Goal: Task Accomplishment & Management: Manage account settings

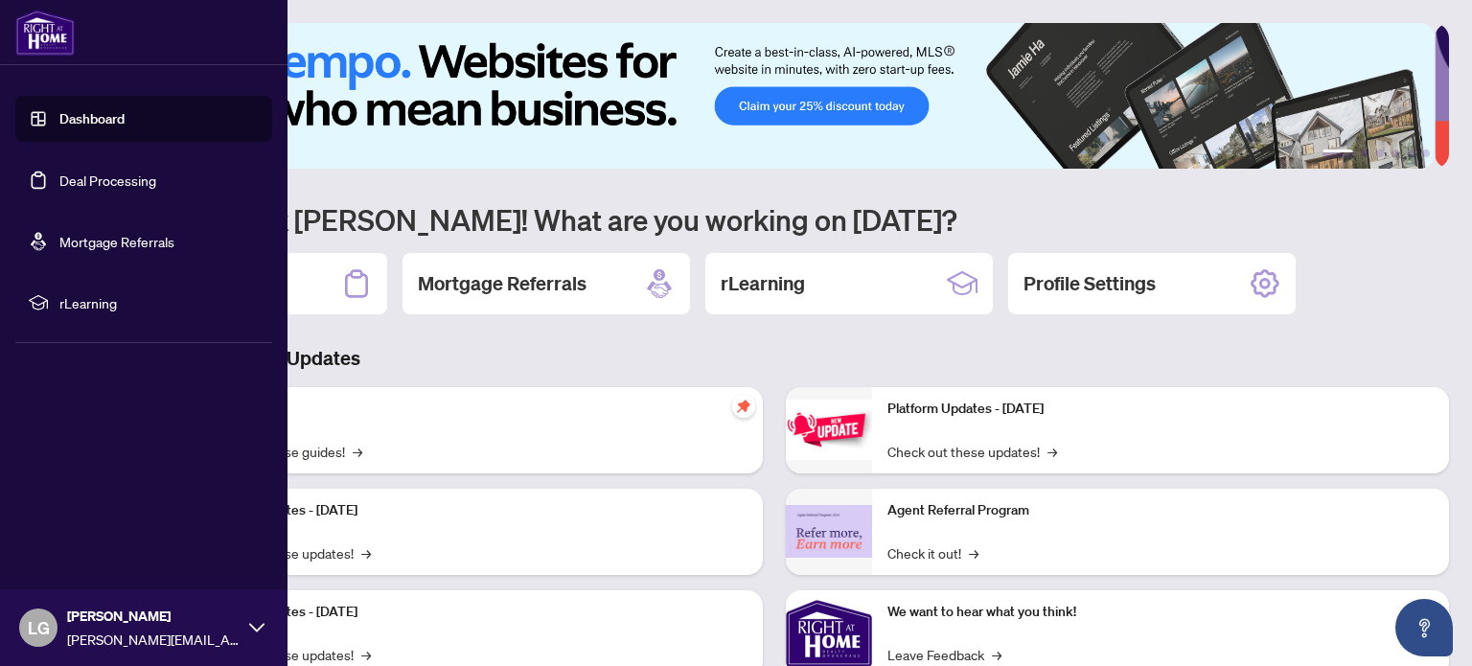
click at [111, 175] on link "Deal Processing" at bounding box center [107, 180] width 97 height 17
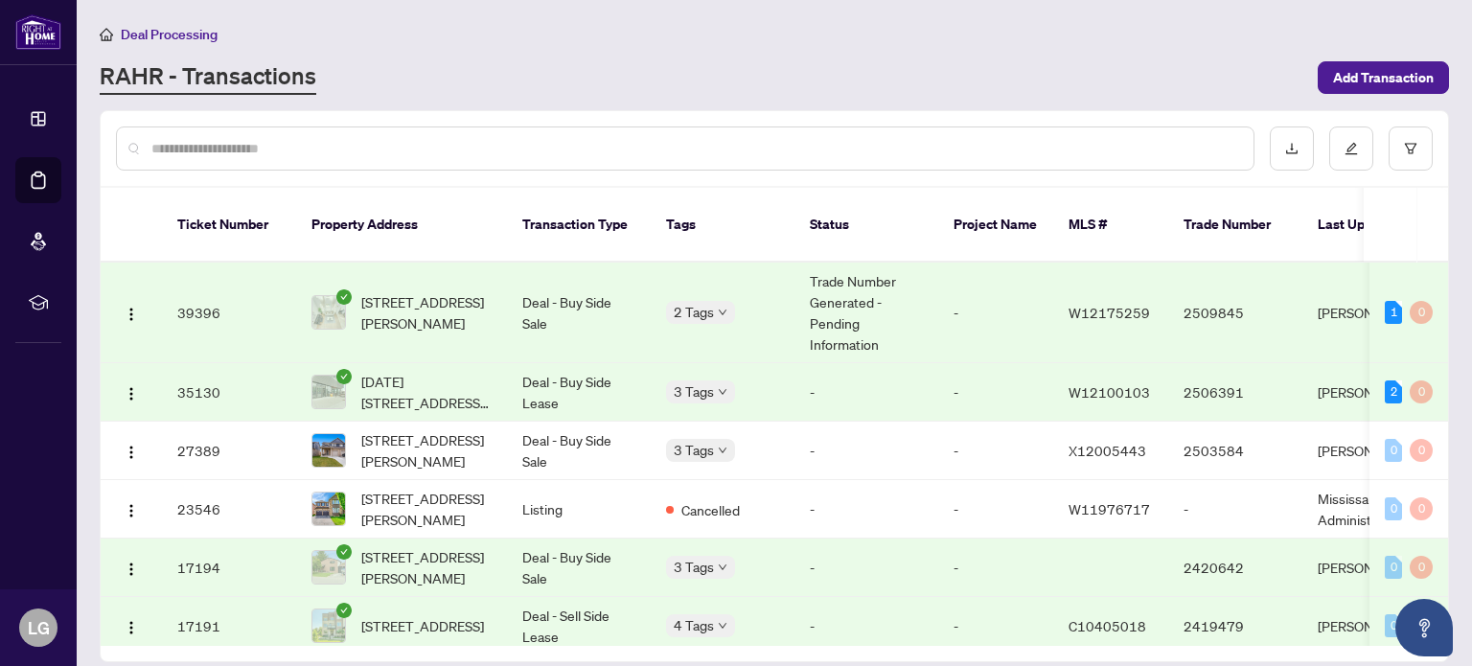
click at [859, 295] on td "Trade Number Generated - Pending Information" at bounding box center [867, 313] width 144 height 101
click at [411, 431] on span "[STREET_ADDRESS][PERSON_NAME]" at bounding box center [426, 450] width 130 height 42
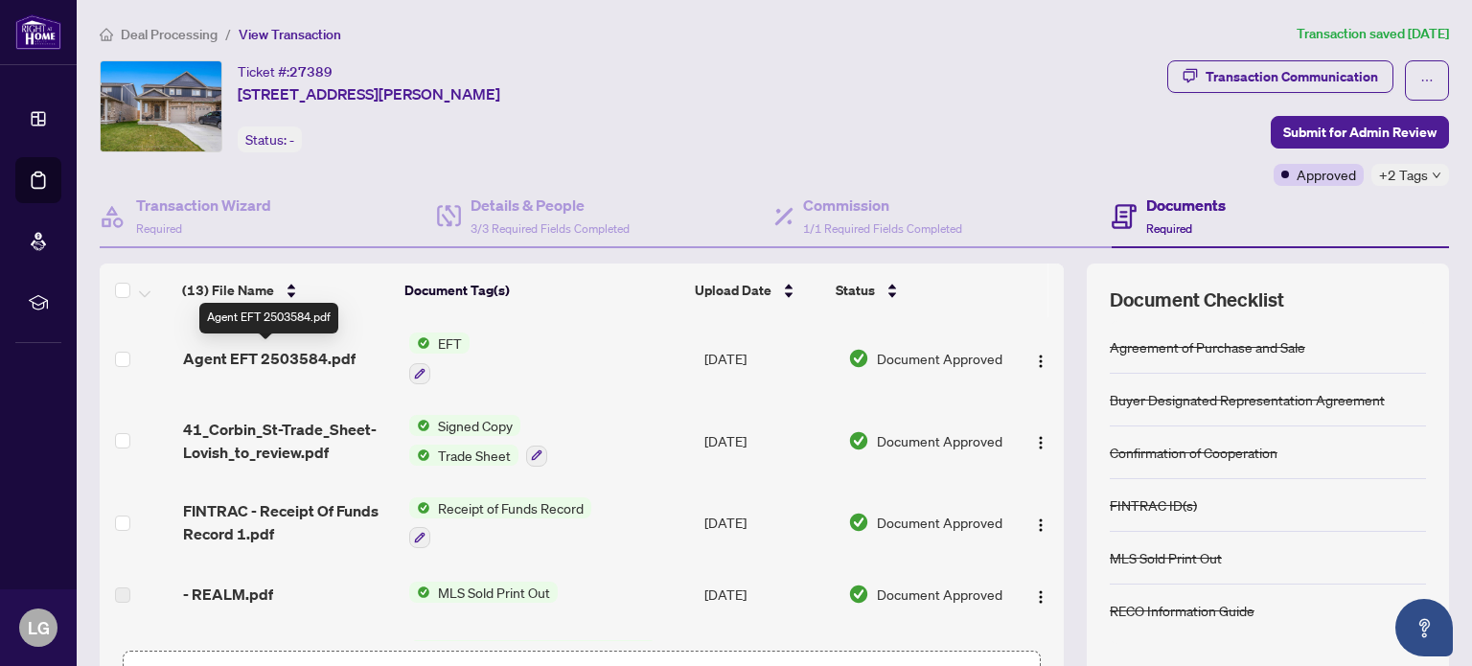
click at [307, 358] on span "Agent EFT 2503584.pdf" at bounding box center [269, 358] width 173 height 23
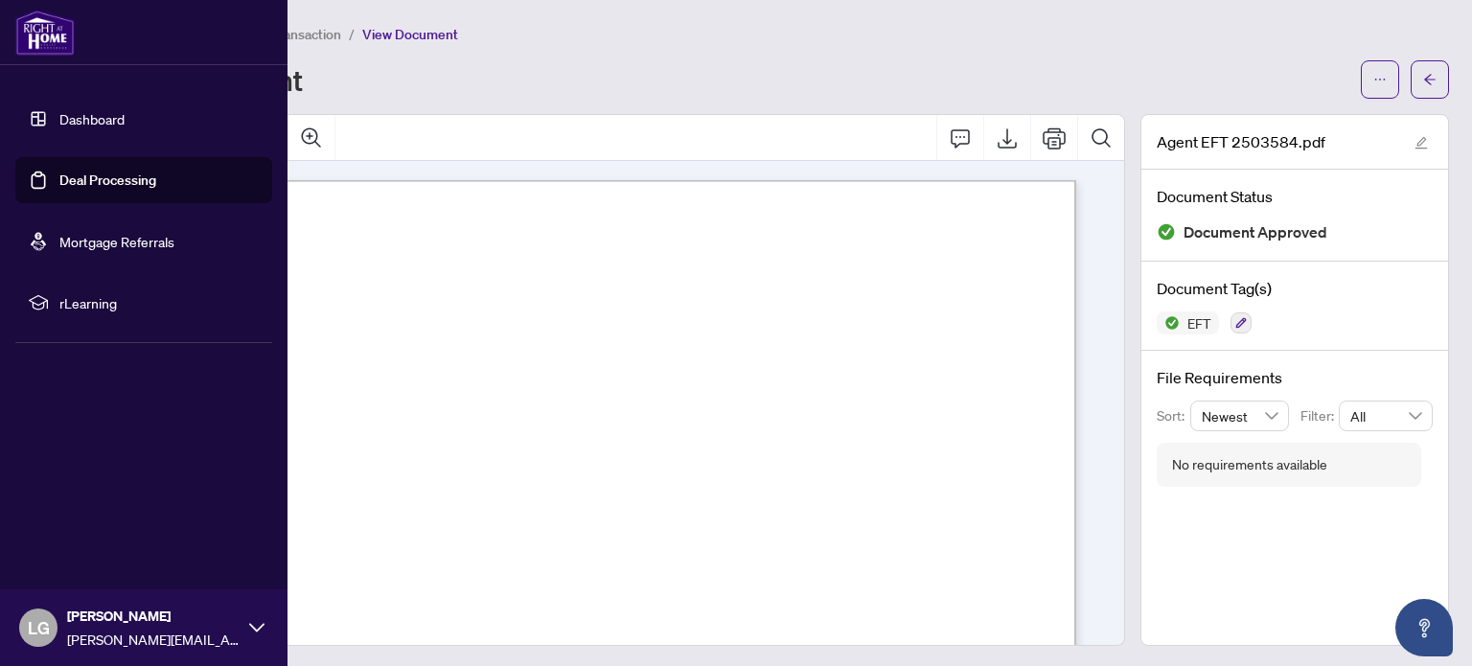
click at [94, 119] on link "Dashboard" at bounding box center [91, 118] width 65 height 17
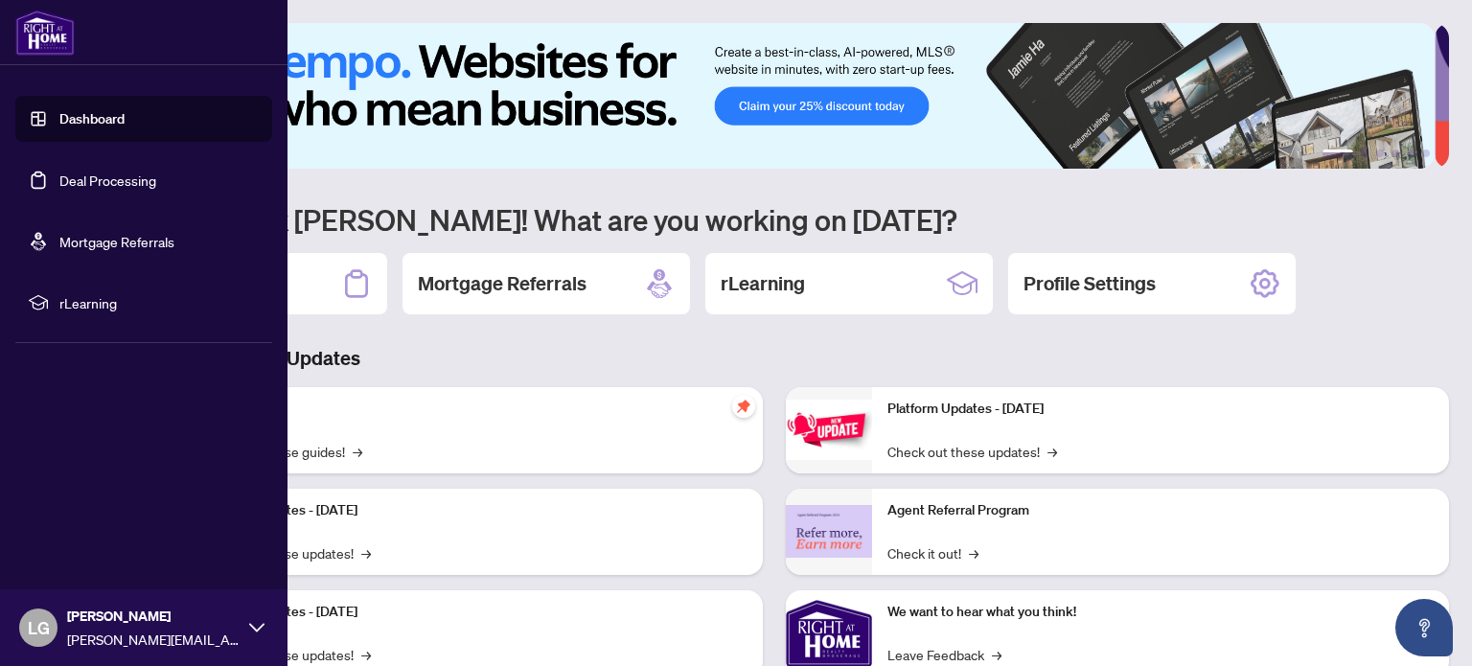
click at [99, 178] on link "Deal Processing" at bounding box center [107, 180] width 97 height 17
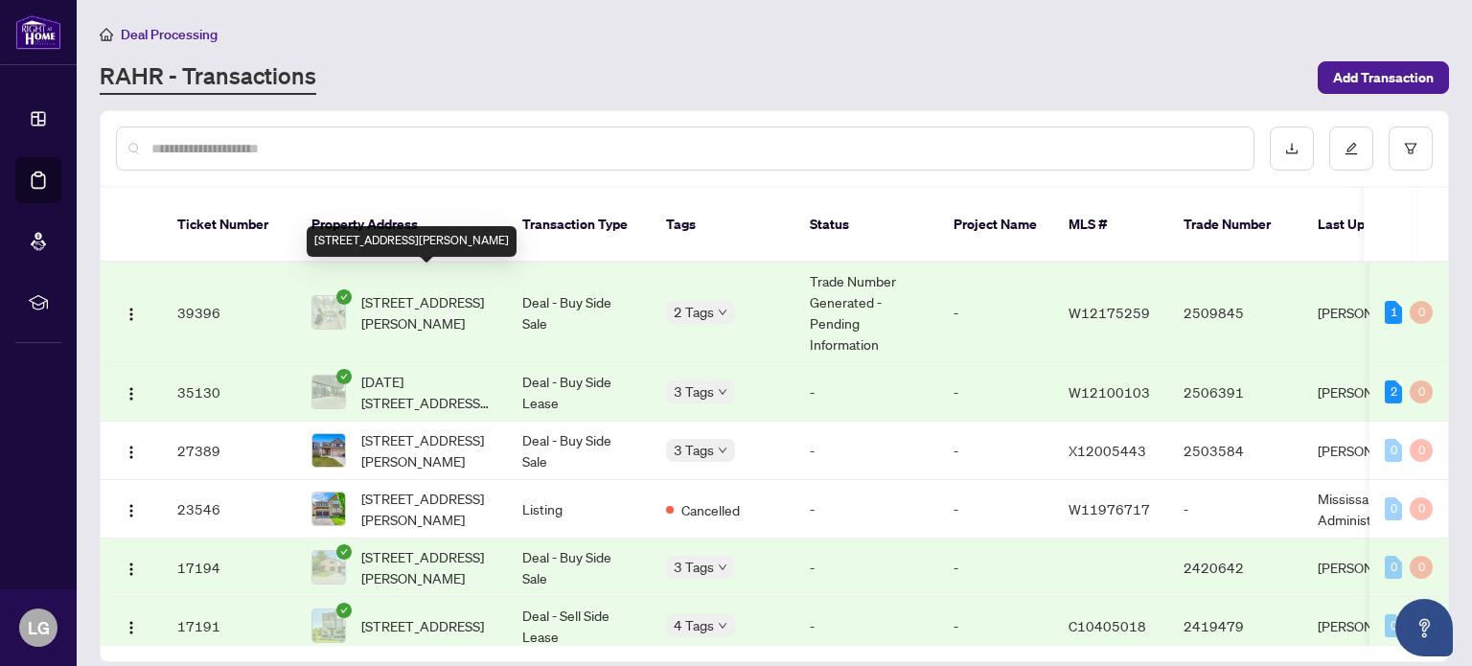
click at [446, 291] on span "[STREET_ADDRESS][PERSON_NAME]" at bounding box center [426, 312] width 130 height 42
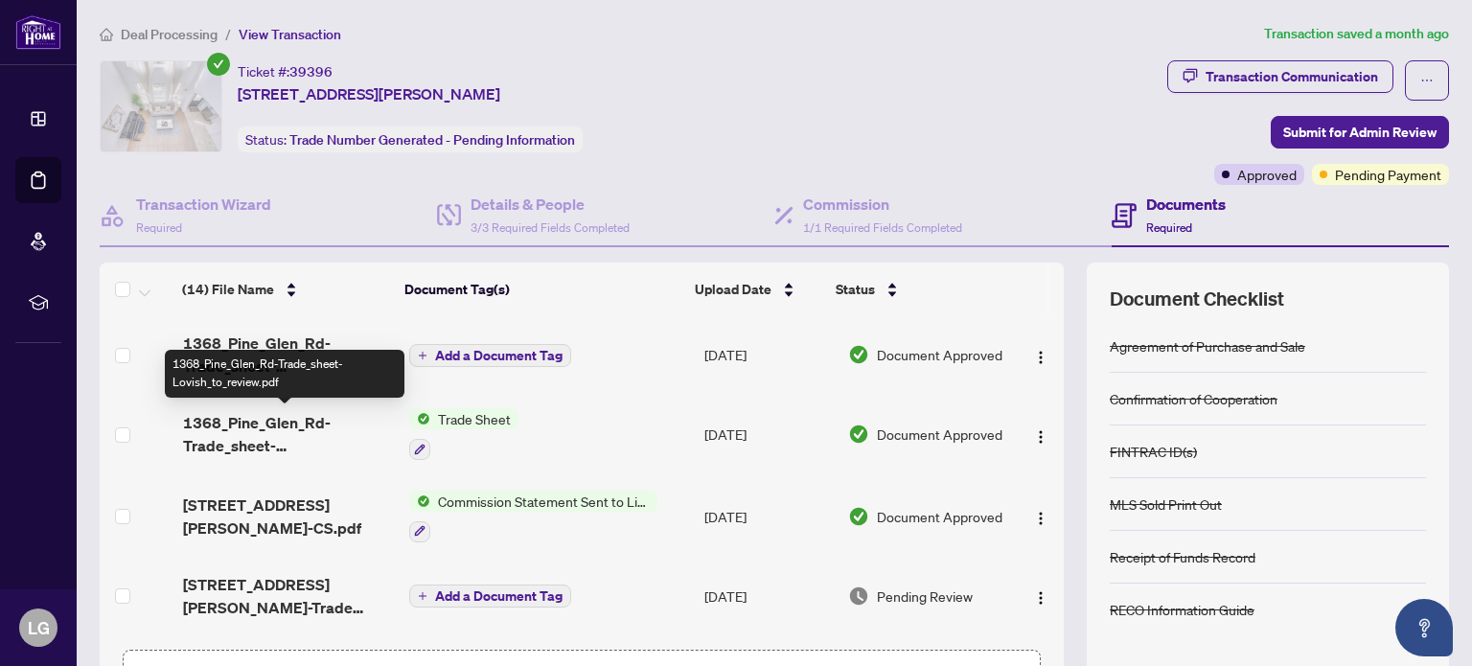
click at [247, 427] on span "1368_Pine_Glen_Rd-Trade_sheet-Lovish_to_review.pdf" at bounding box center [288, 434] width 210 height 46
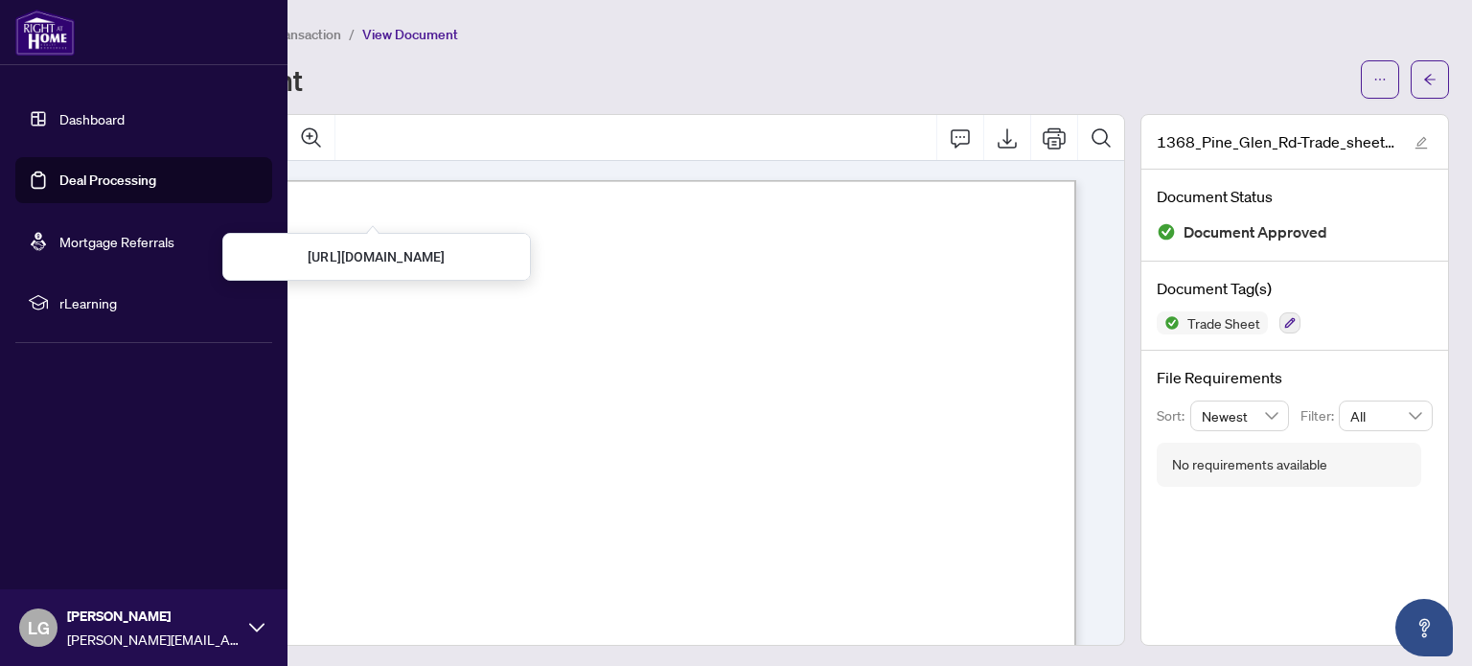
click at [103, 176] on link "Deal Processing" at bounding box center [107, 180] width 97 height 17
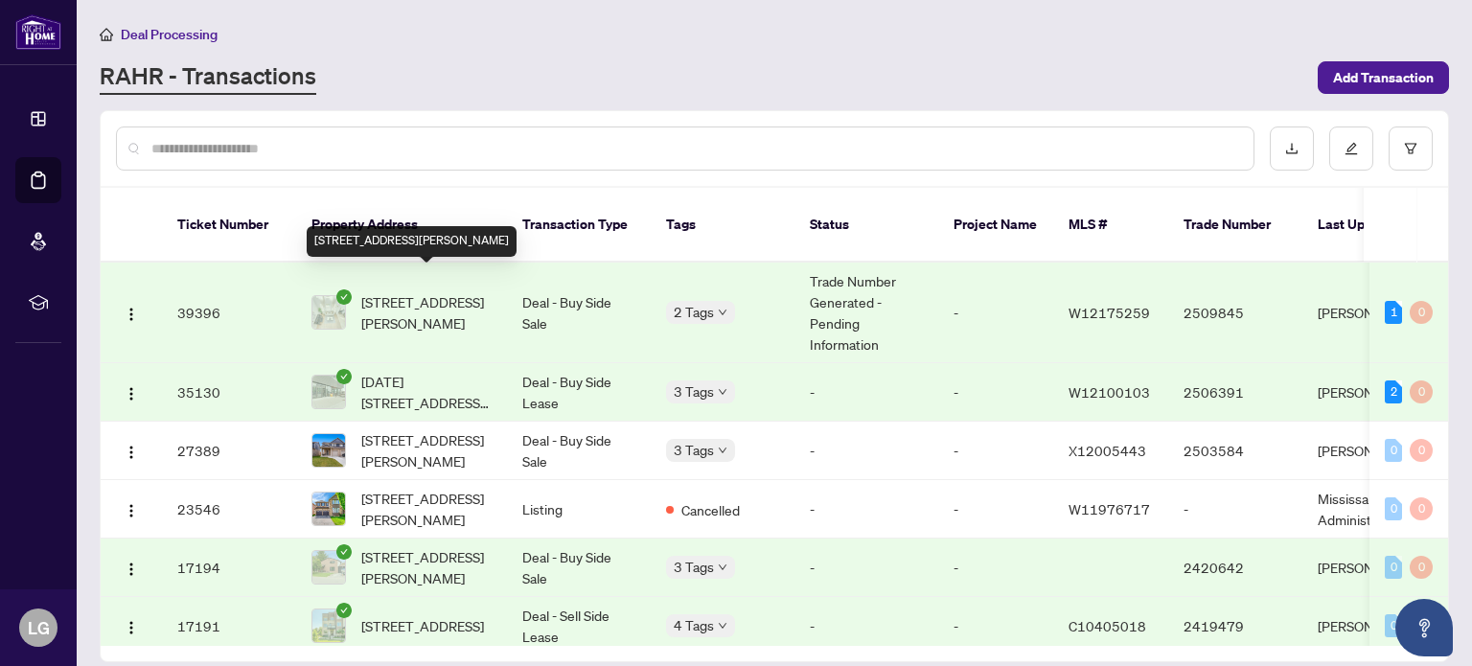
click at [421, 291] on span "[STREET_ADDRESS][PERSON_NAME]" at bounding box center [426, 312] width 130 height 42
